Goal: Task Accomplishment & Management: Use online tool/utility

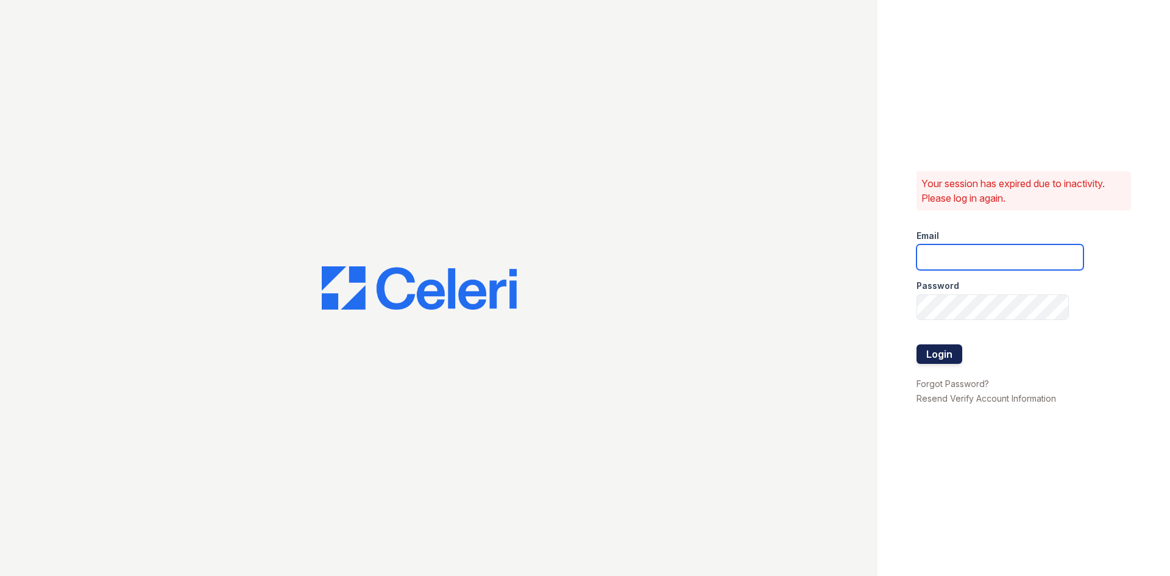
type input "[EMAIL_ADDRESS][DOMAIN_NAME]"
click at [930, 353] on button "Login" at bounding box center [939, 353] width 46 height 19
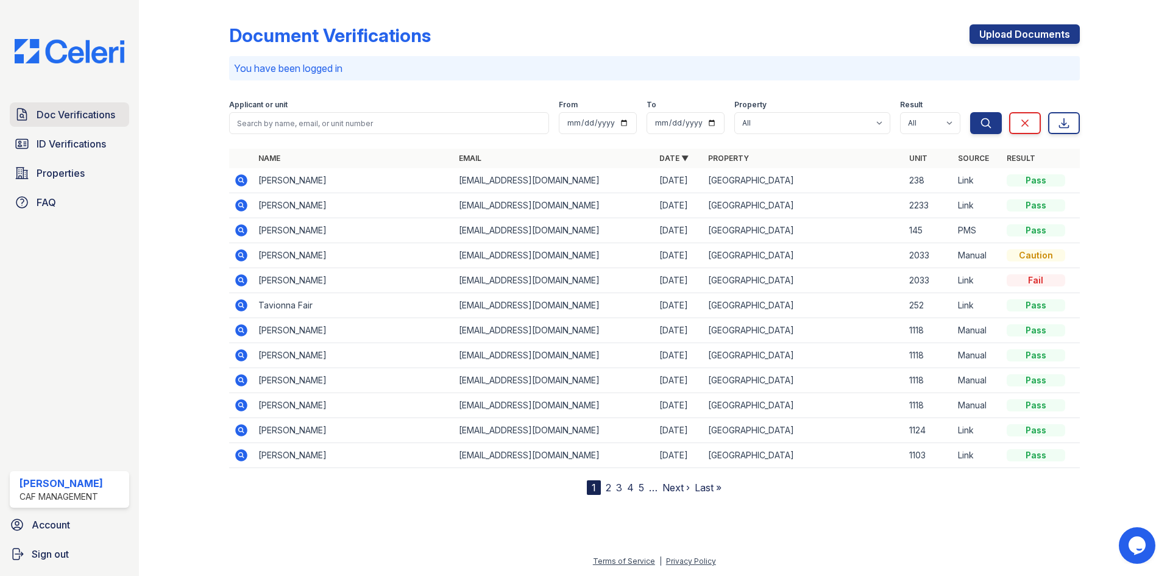
click at [92, 114] on span "Doc Verifications" at bounding box center [76, 114] width 79 height 15
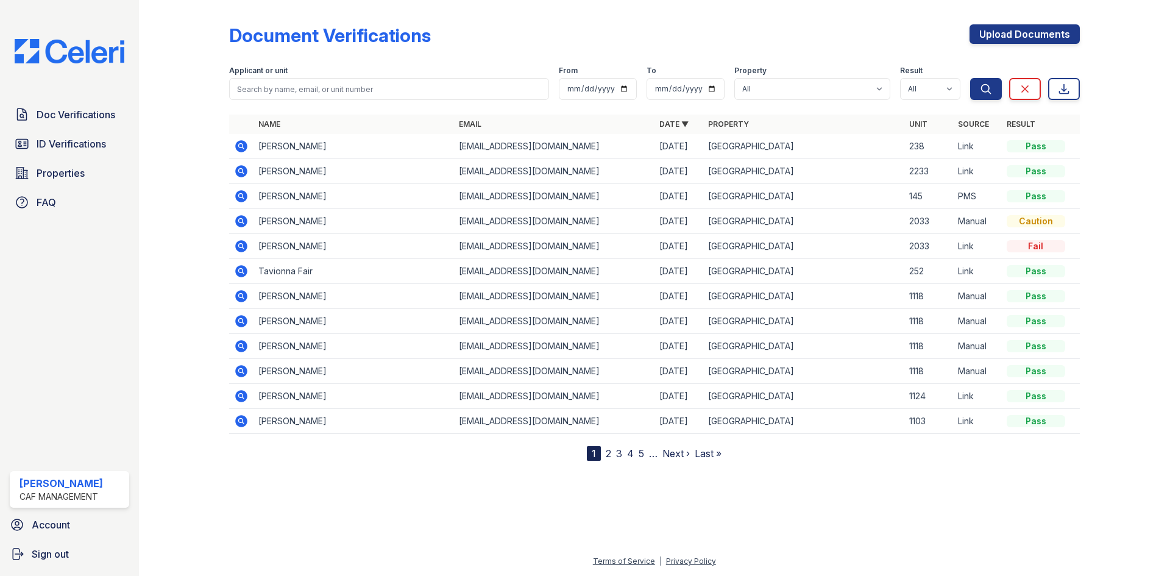
click at [241, 143] on icon at bounding box center [241, 146] width 12 height 12
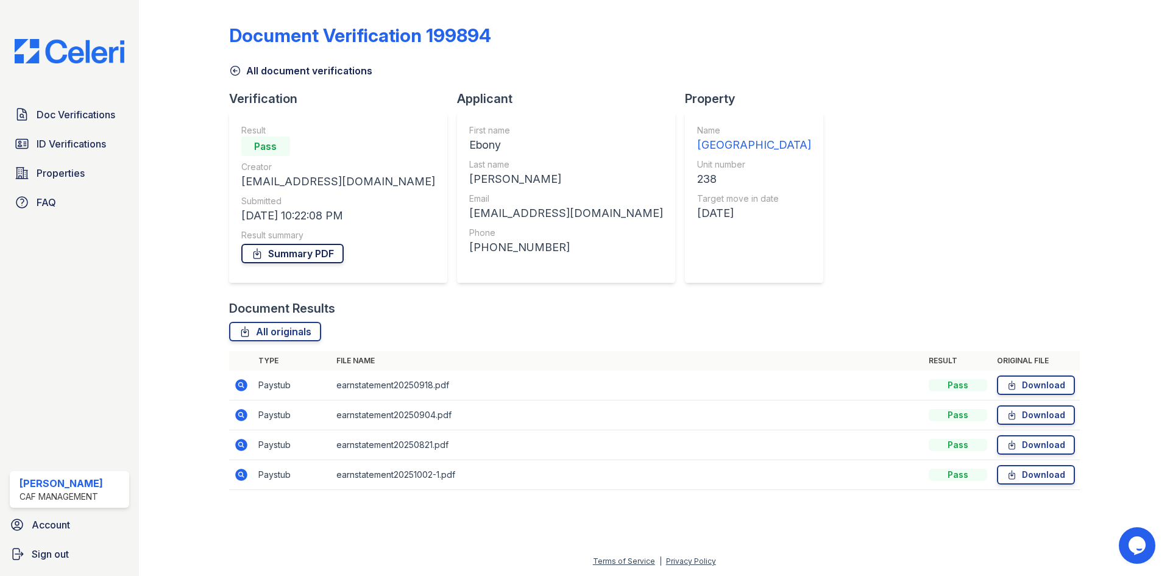
click at [287, 250] on link "Summary PDF" at bounding box center [292, 253] width 102 height 19
